Goal: Task Accomplishment & Management: Manage account settings

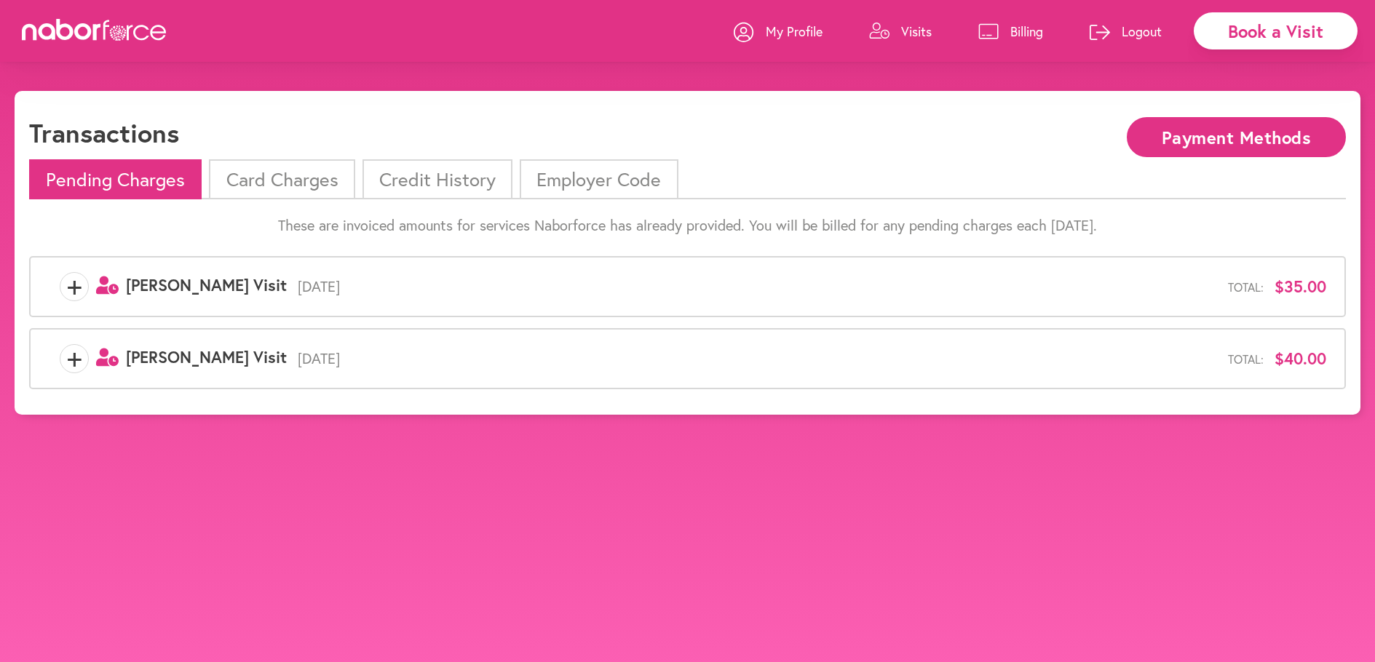
click at [288, 183] on li "Card Charges" at bounding box center [282, 179] width 146 height 40
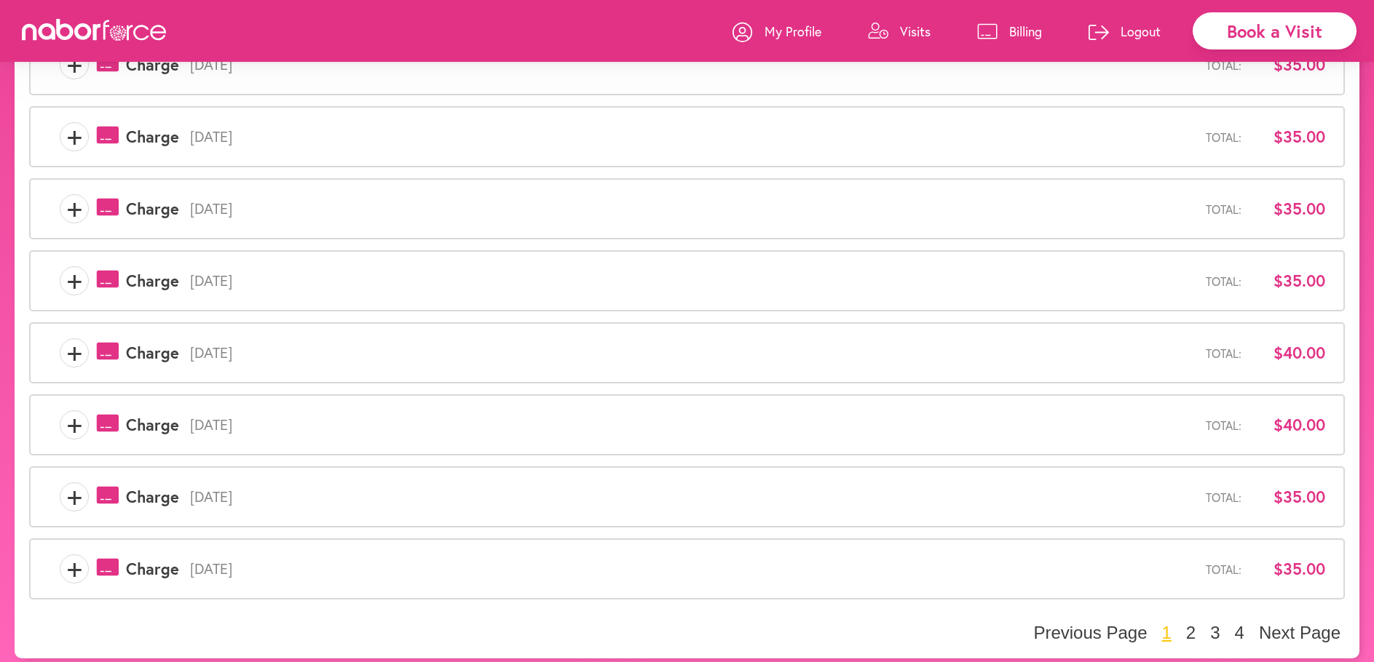
scroll to position [377, 0]
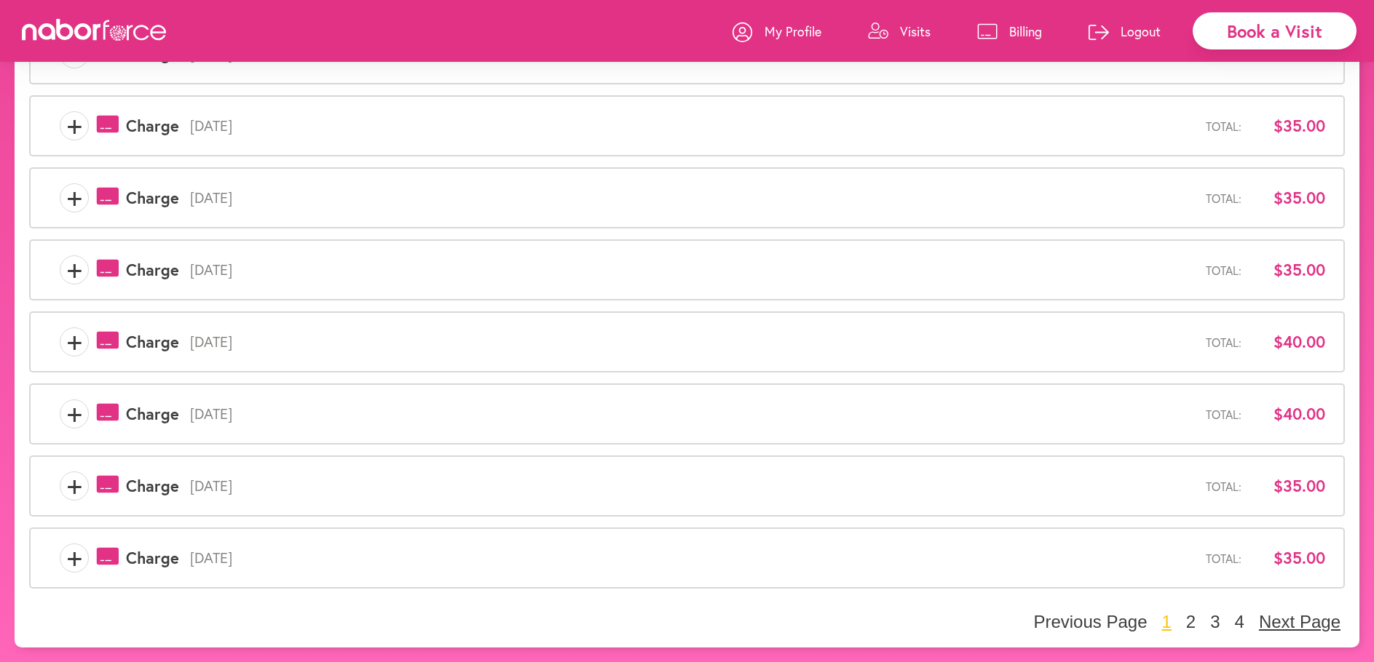
click at [1285, 622] on button "Next Page" at bounding box center [1299, 622] width 90 height 22
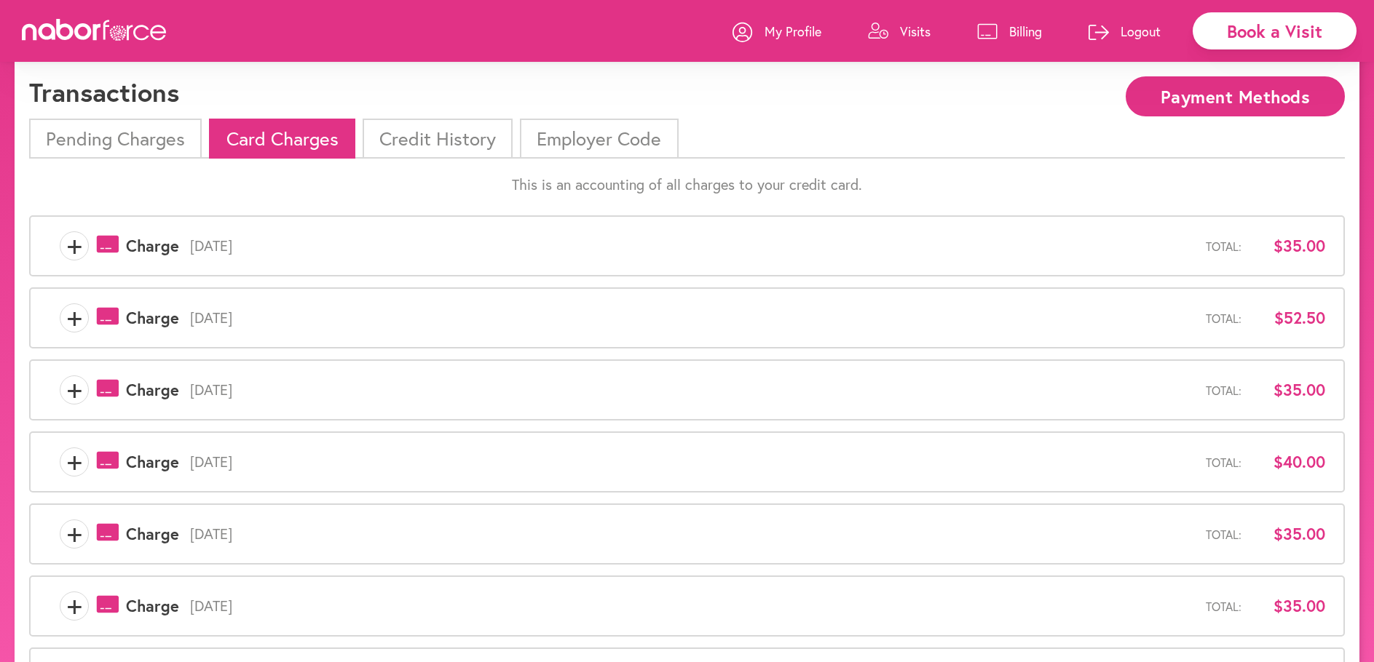
scroll to position [0, 0]
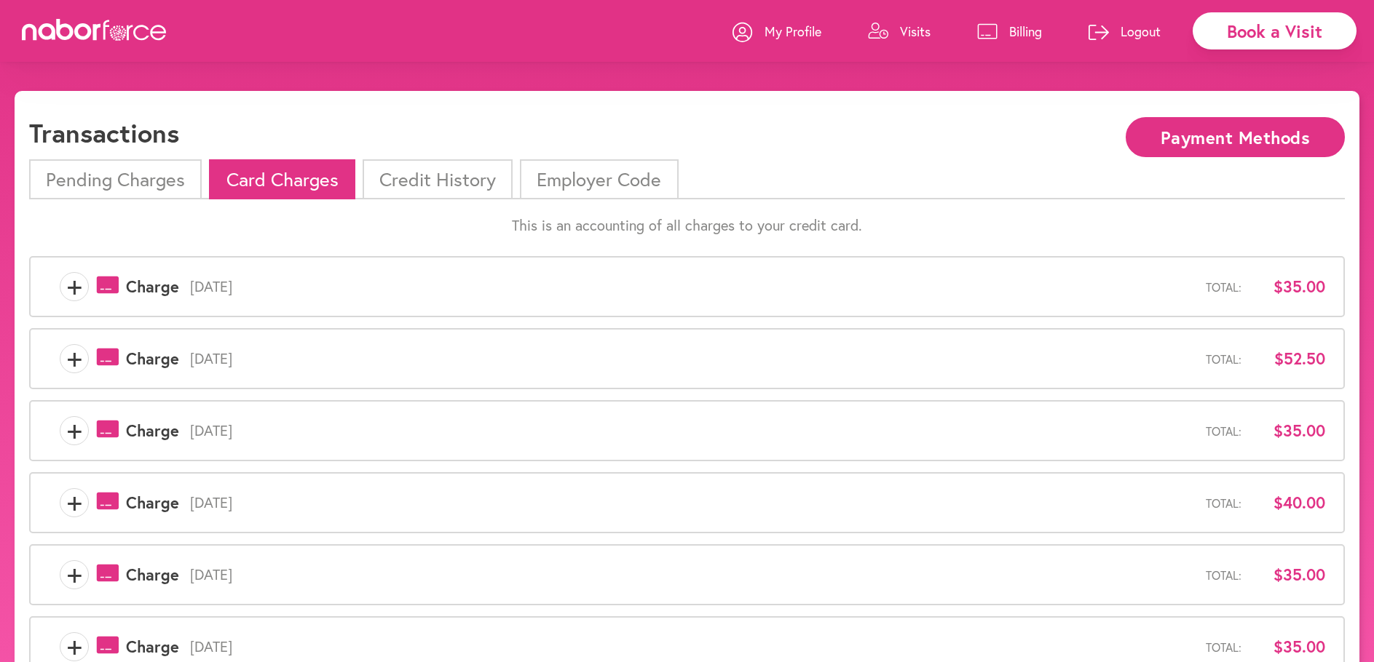
click at [1020, 27] on p "Billing" at bounding box center [1025, 31] width 33 height 17
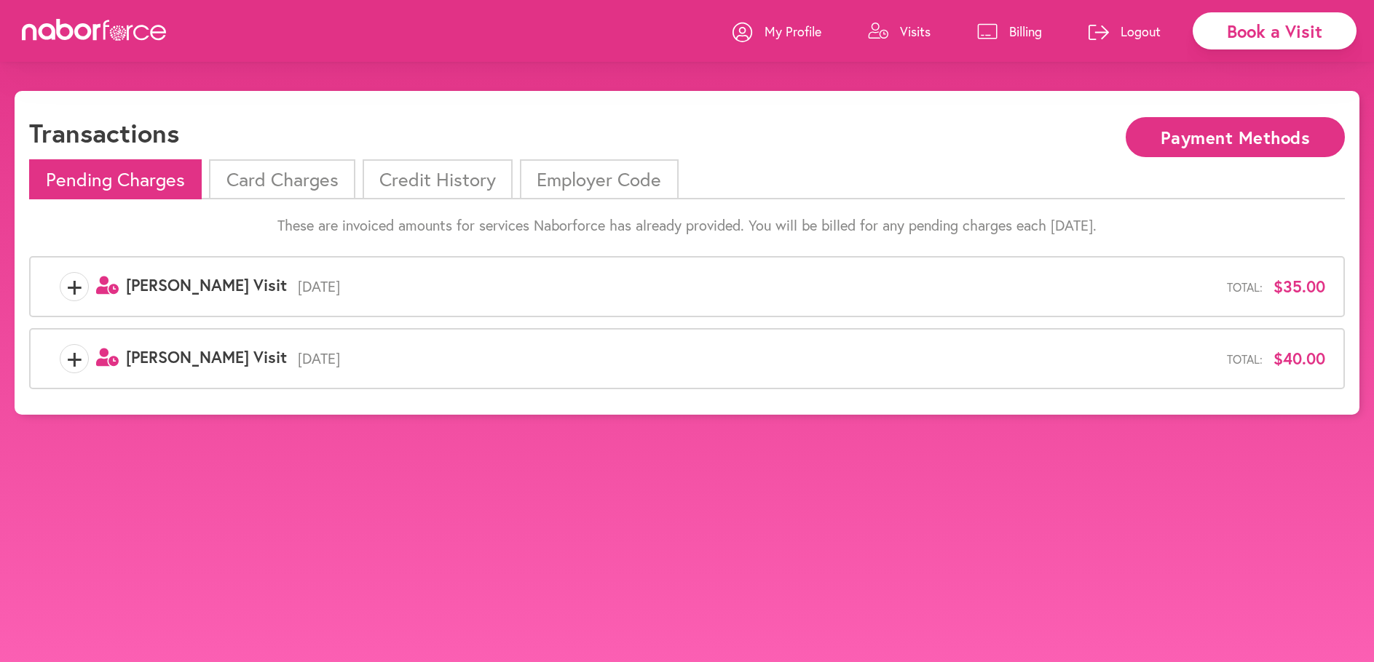
click at [1180, 138] on button "Payment Methods" at bounding box center [1234, 137] width 219 height 40
